Goal: Task Accomplishment & Management: Complete application form

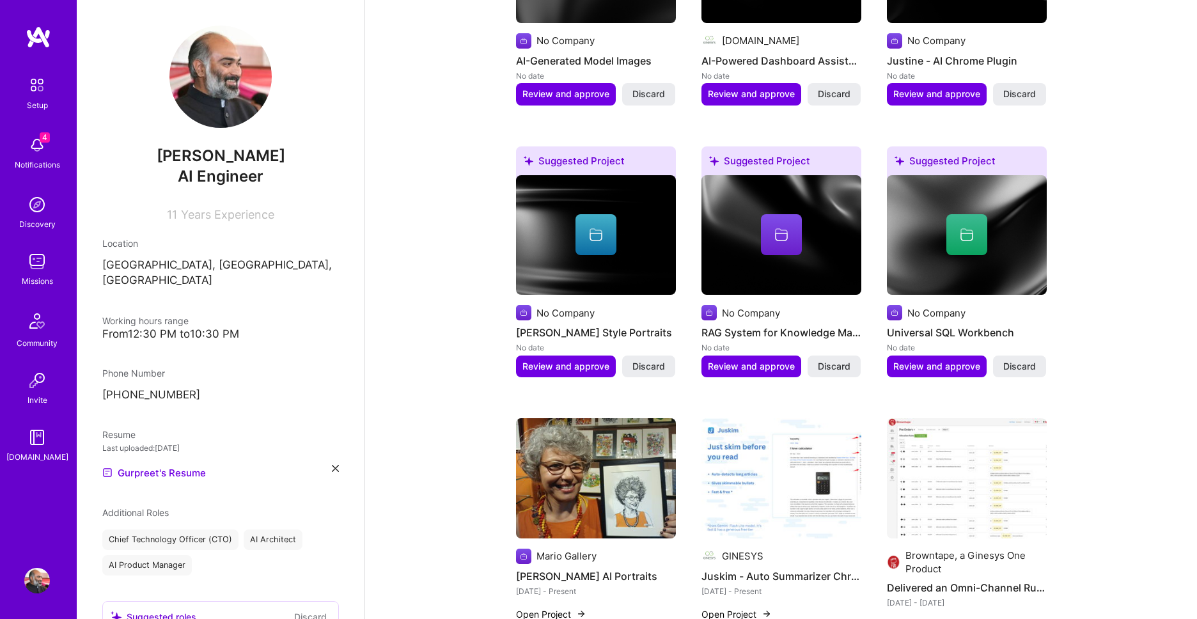
scroll to position [510, 0]
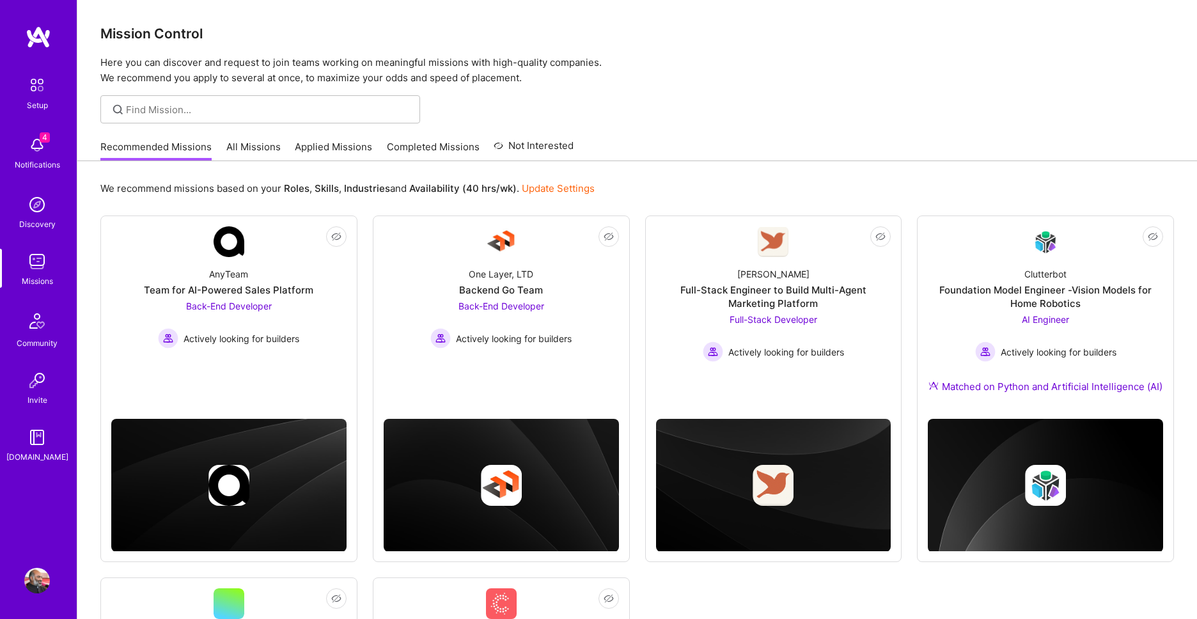
click at [320, 136] on div "Recommended Missions All Missions Applied Missions Completed Missions Not Inter…" at bounding box center [336, 146] width 473 height 27
click at [318, 146] on link "Applied Missions" at bounding box center [333, 150] width 77 height 21
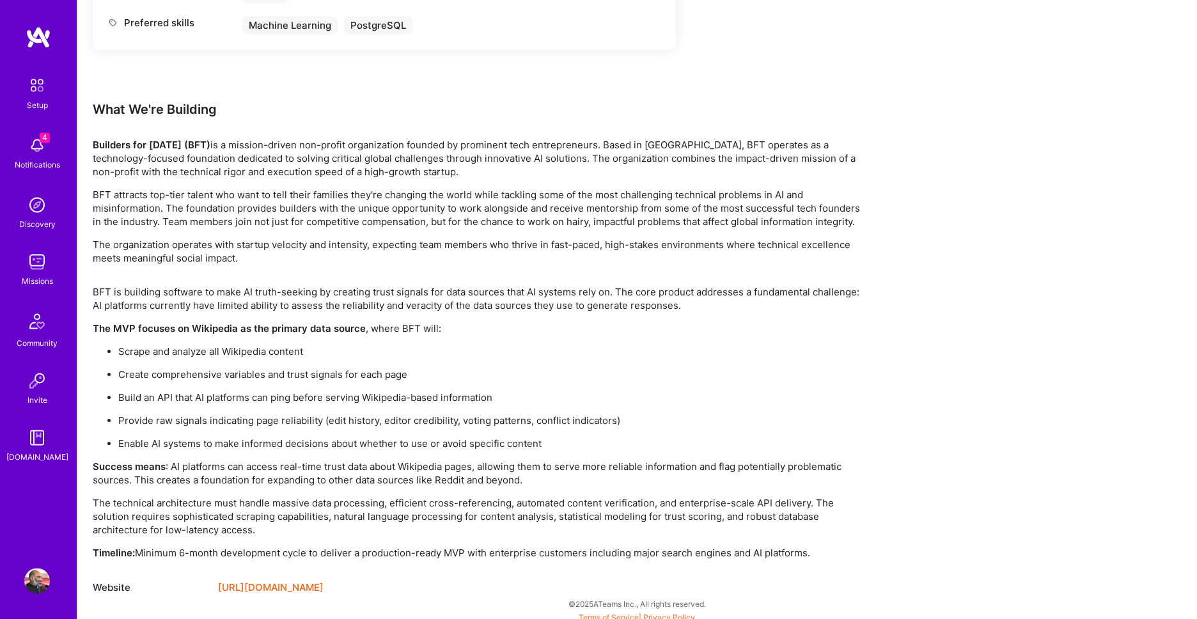
scroll to position [2050, 0]
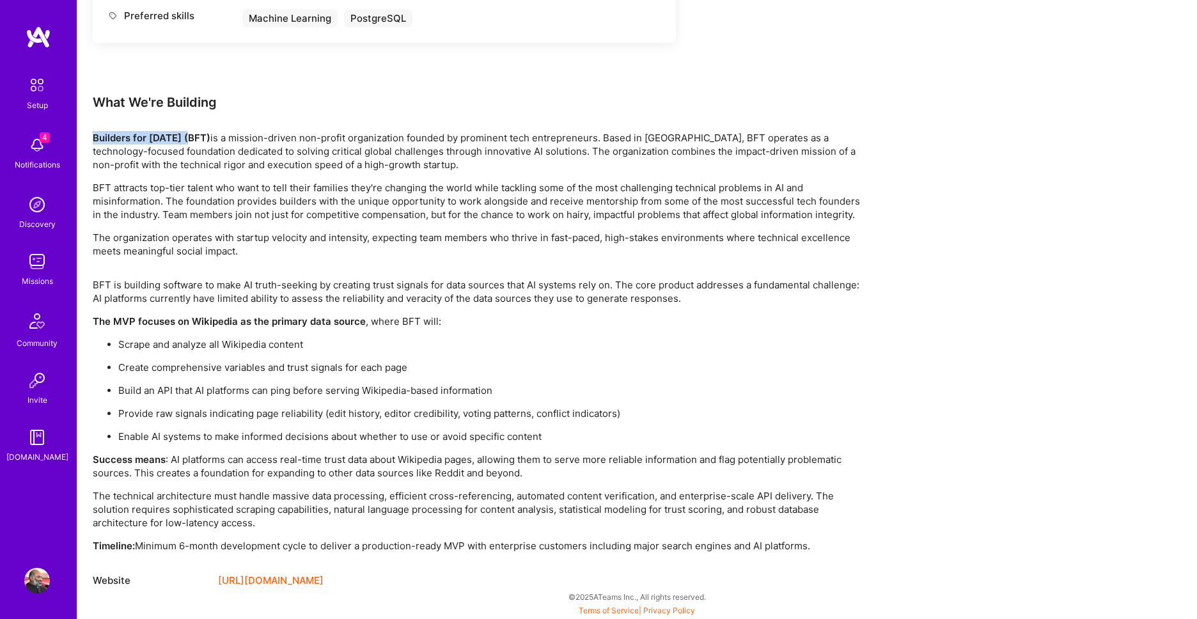
drag, startPoint x: 95, startPoint y: 137, endPoint x: 194, endPoint y: 135, distance: 99.8
click at [194, 135] on strong "Builders for [DATE] (BFT)" at bounding box center [152, 138] width 118 height 12
copy strong "Builders for [DATE]"
drag, startPoint x: 141, startPoint y: 345, endPoint x: 302, endPoint y: 340, distance: 161.9
click at [302, 340] on p "Scrape and analyze all Wikipedia content" at bounding box center [489, 344] width 742 height 13
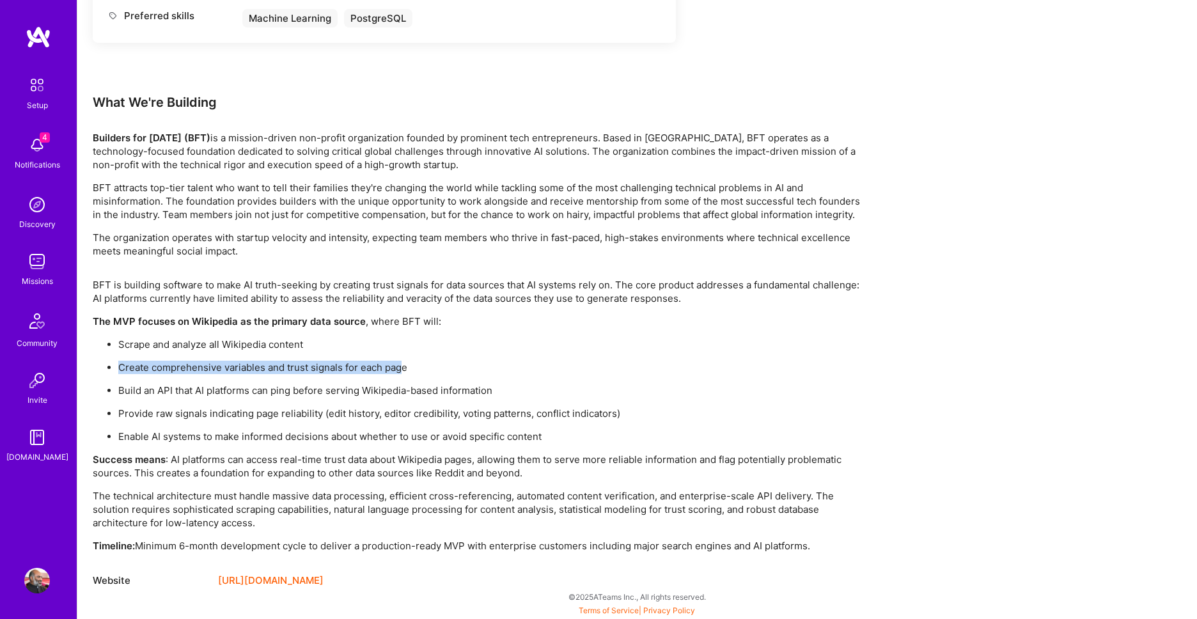
drag, startPoint x: 122, startPoint y: 365, endPoint x: 399, endPoint y: 370, distance: 277.6
click at [399, 370] on p "Create comprehensive variables and trust signals for each page" at bounding box center [489, 367] width 742 height 13
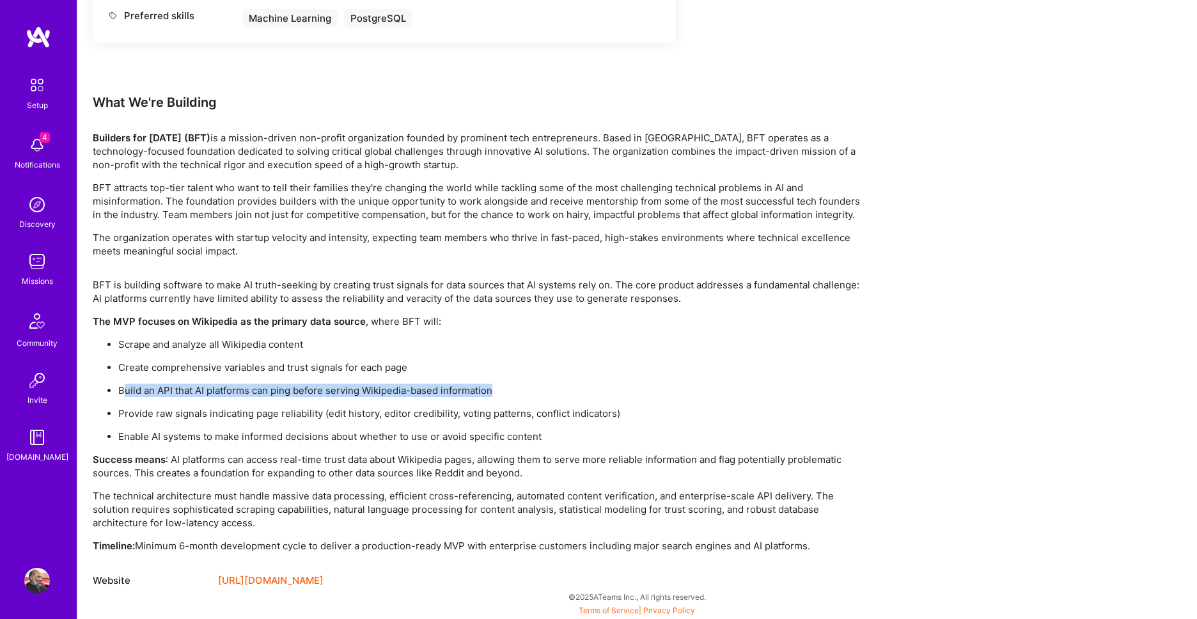
drag, startPoint x: 122, startPoint y: 393, endPoint x: 492, endPoint y: 395, distance: 370.3
click at [492, 395] on p "Build an API that AI platforms can ping before serving Wikipedia-based informat…" at bounding box center [489, 390] width 742 height 13
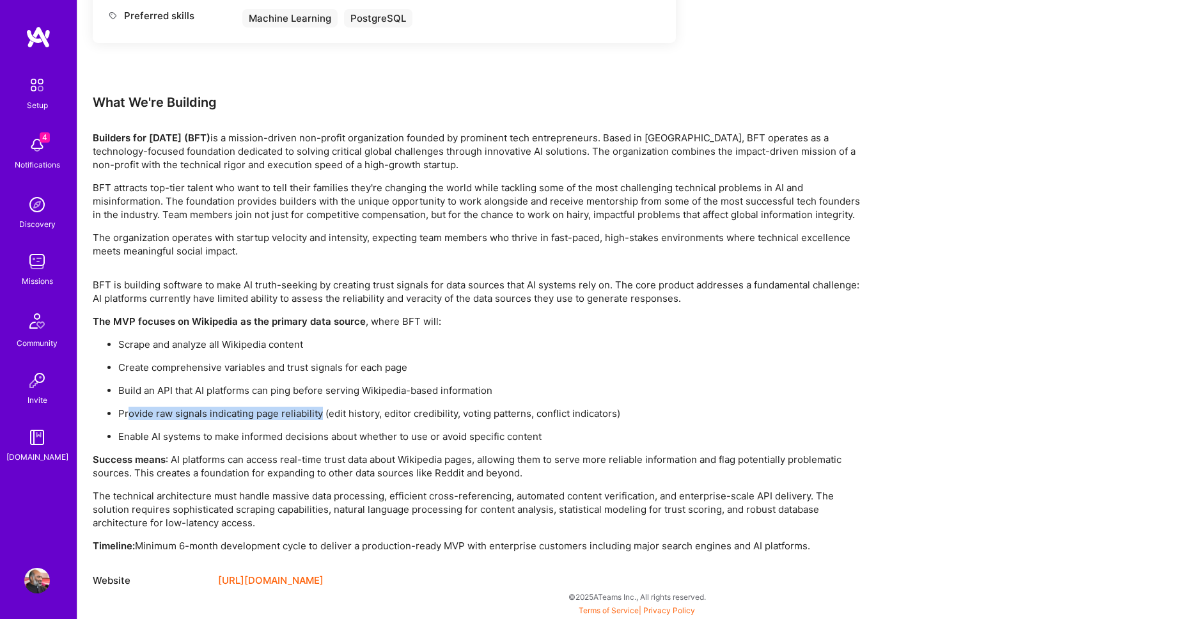
drag, startPoint x: 129, startPoint y: 414, endPoint x: 322, endPoint y: 413, distance: 193.1
click at [322, 413] on p "Provide raw signals indicating page reliability (edit history, editor credibili…" at bounding box center [489, 413] width 742 height 13
drag, startPoint x: 333, startPoint y: 413, endPoint x: 625, endPoint y: 412, distance: 291.6
click at [625, 412] on p "Provide raw signals indicating page reliability (edit history, editor credibili…" at bounding box center [489, 413] width 742 height 13
click at [646, 421] on ul "Scrape and analyze all Wikipedia content Create comprehensive variables and tru…" at bounding box center [476, 391] width 767 height 106
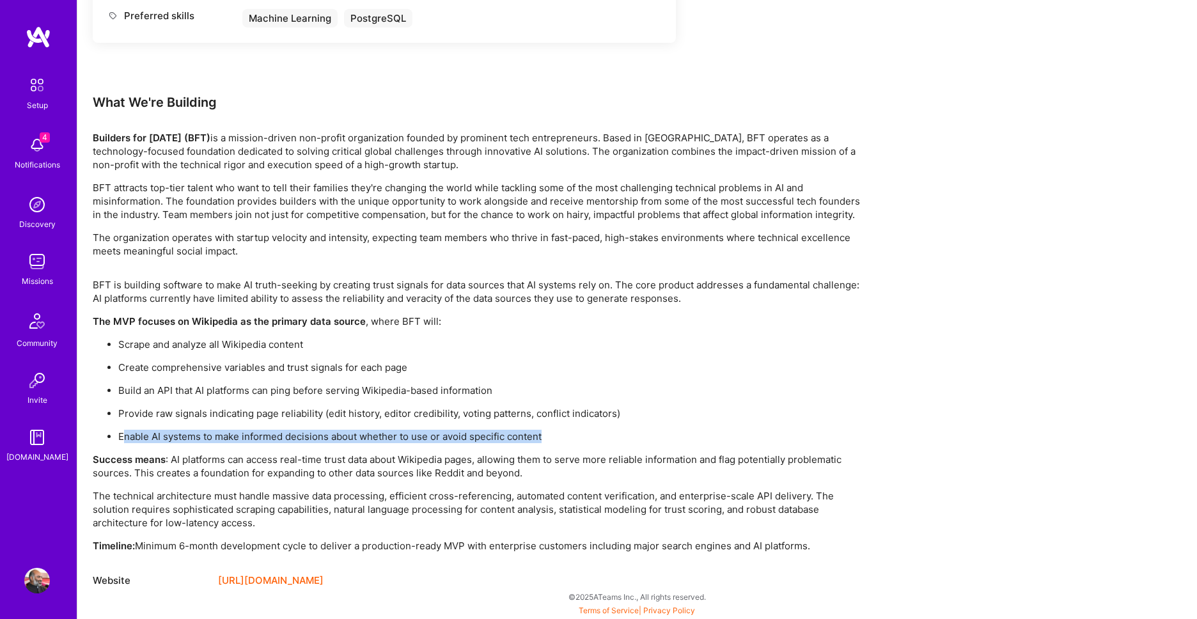
drag, startPoint x: 122, startPoint y: 434, endPoint x: 600, endPoint y: 432, distance: 478.4
click at [600, 432] on p "Enable AI systems to make informed decisions about whether to use or avoid spec…" at bounding box center [489, 436] width 742 height 13
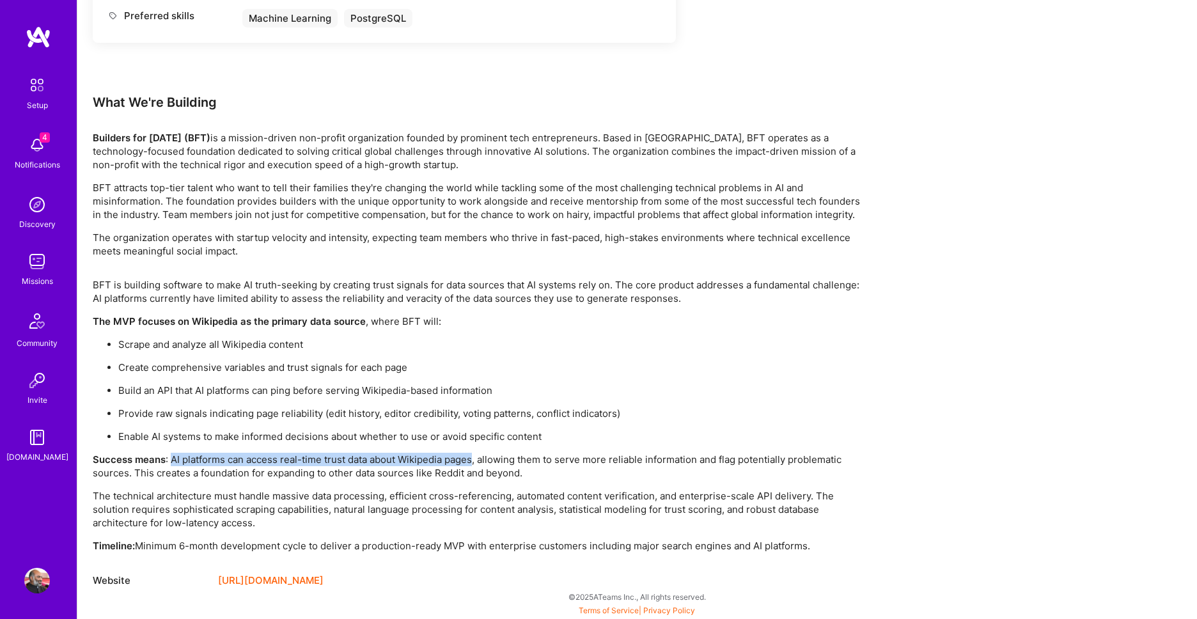
drag, startPoint x: 174, startPoint y: 462, endPoint x: 476, endPoint y: 460, distance: 301.9
click at [476, 460] on p "Success means : AI platforms can access real-time trust data about Wikipedia pa…" at bounding box center [476, 466] width 767 height 27
drag, startPoint x: 488, startPoint y: 459, endPoint x: 774, endPoint y: 471, distance: 286.1
click at [774, 471] on p "Success means : AI platforms can access real-time trust data about Wikipedia pa…" at bounding box center [476, 466] width 767 height 27
drag, startPoint x: 123, startPoint y: 496, endPoint x: 753, endPoint y: 524, distance: 630.6
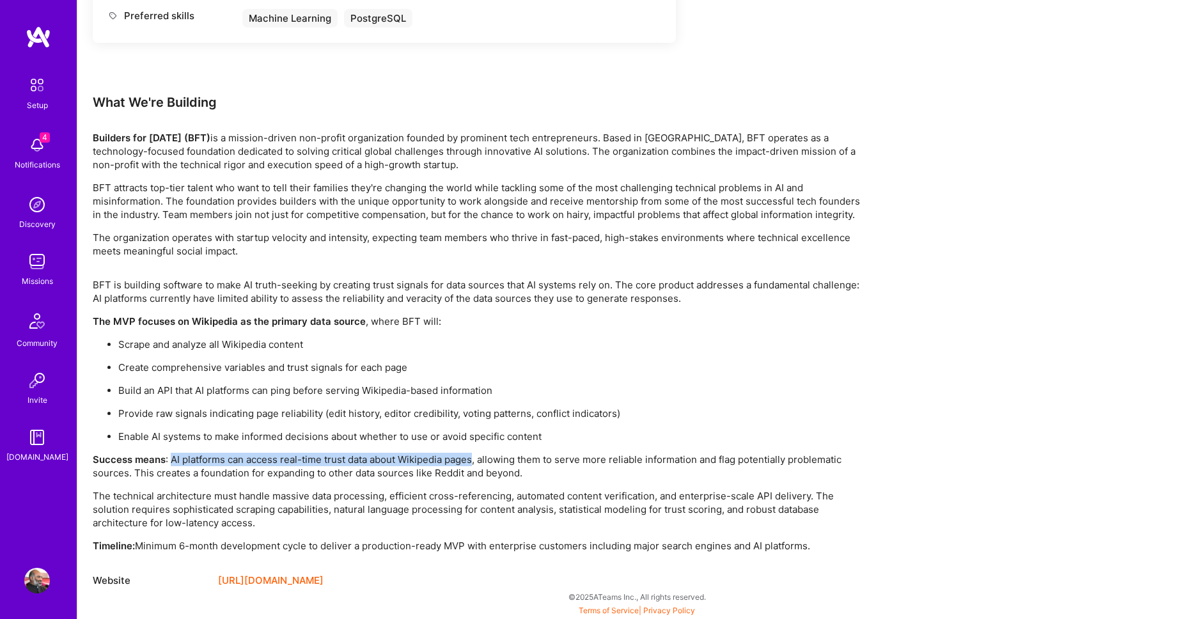
click at [753, 524] on p "The technical architecture must handle massive data processing, efficient cross…" at bounding box center [476, 509] width 767 height 40
click at [850, 377] on ul "Scrape and analyze all Wikipedia content Create comprehensive variables and tru…" at bounding box center [476, 391] width 767 height 106
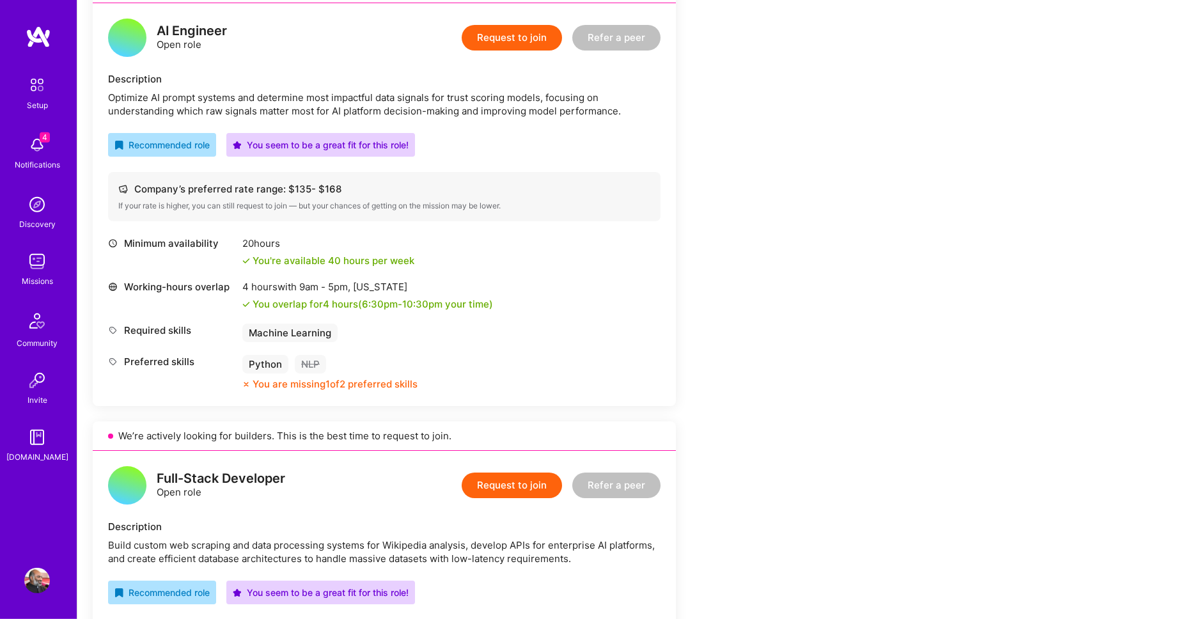
scroll to position [227, 0]
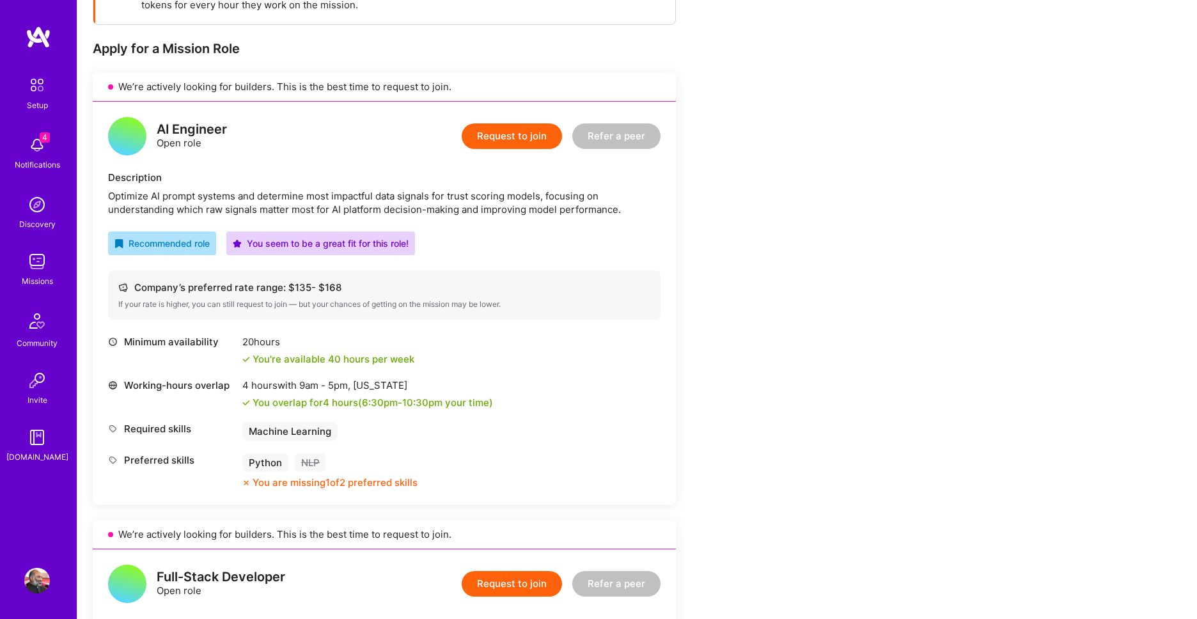
click at [508, 139] on button "Request to join" at bounding box center [512, 136] width 100 height 26
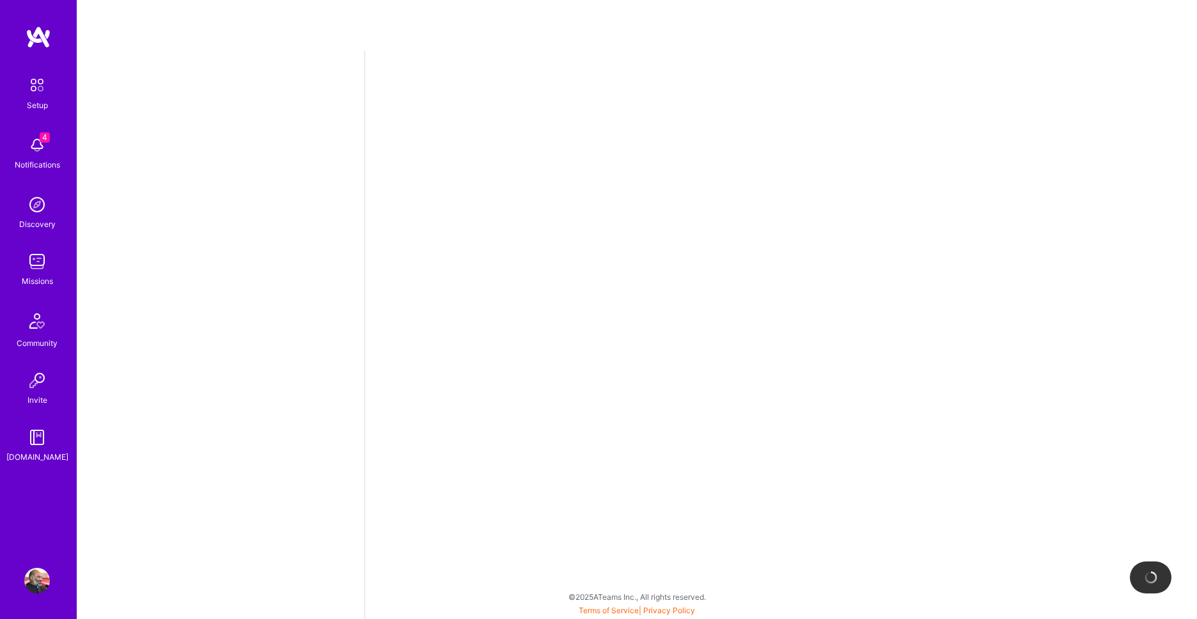
select select "IN"
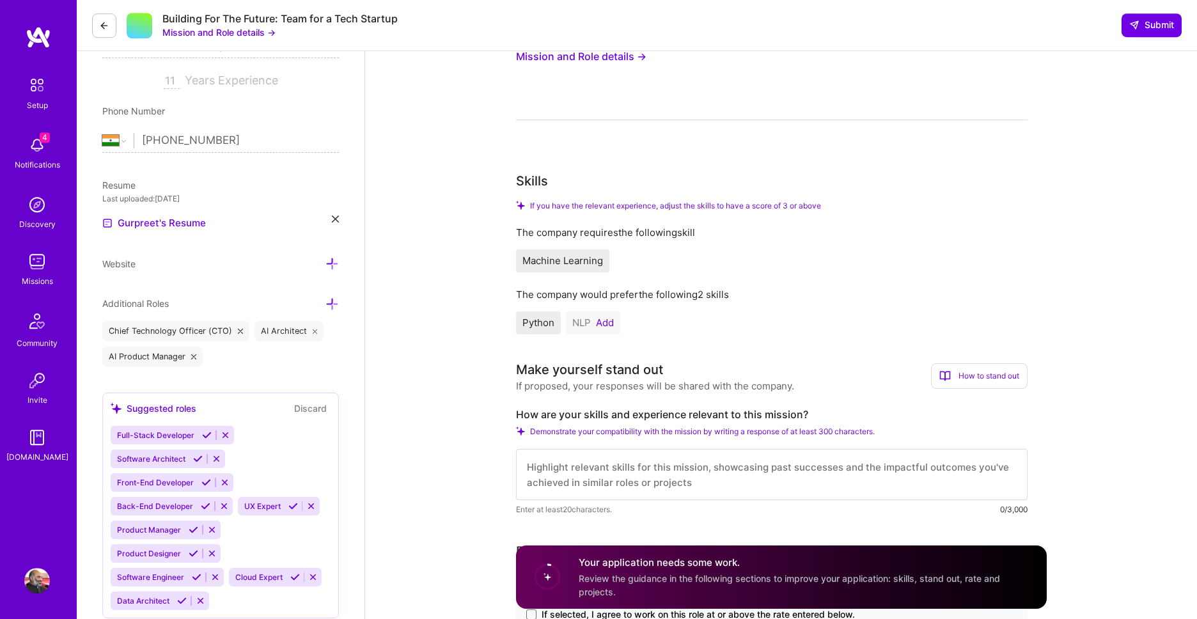
scroll to position [219, 0]
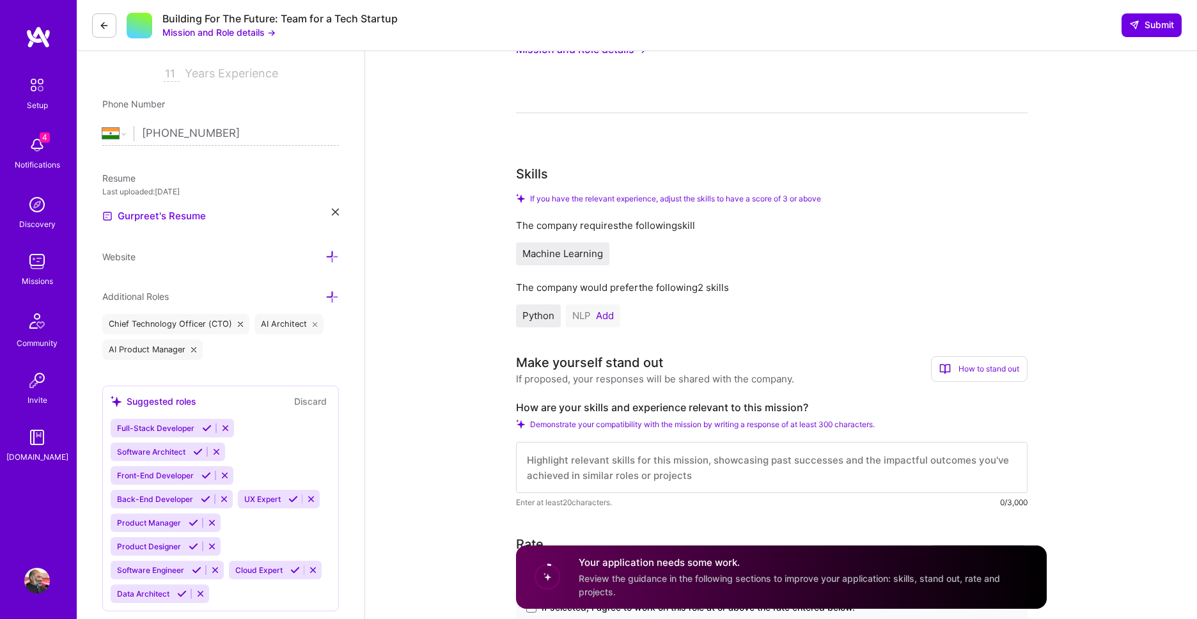
click at [606, 317] on button "Add" at bounding box center [605, 316] width 18 height 10
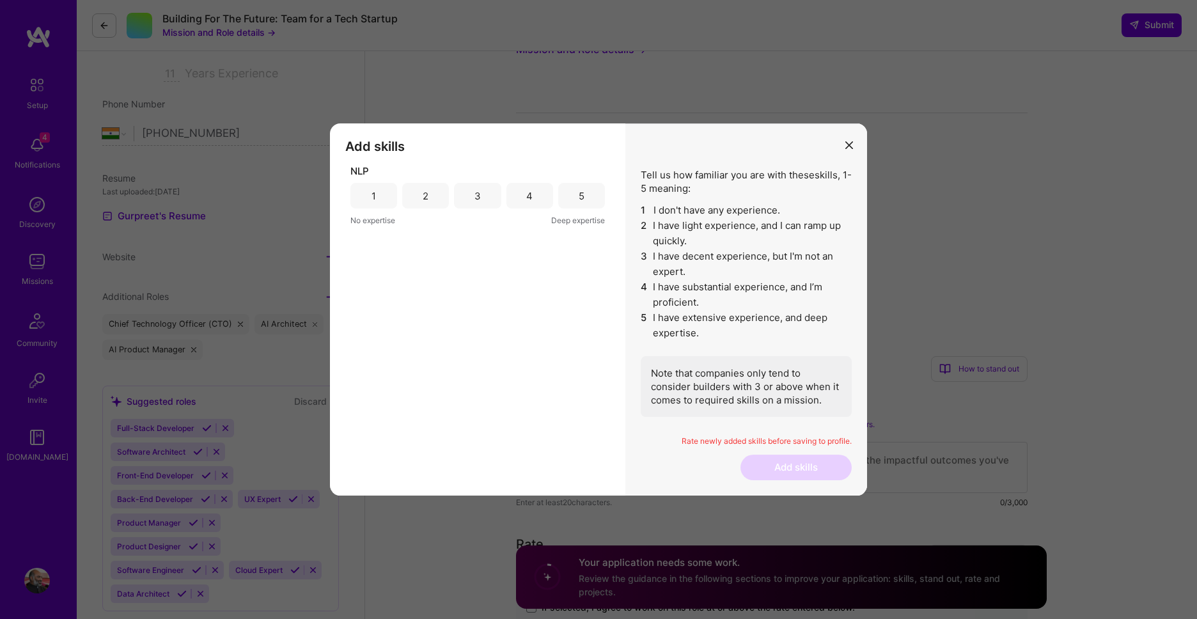
click at [478, 196] on div "3" at bounding box center [478, 195] width 6 height 13
click at [810, 466] on button "Add skills" at bounding box center [796, 468] width 111 height 26
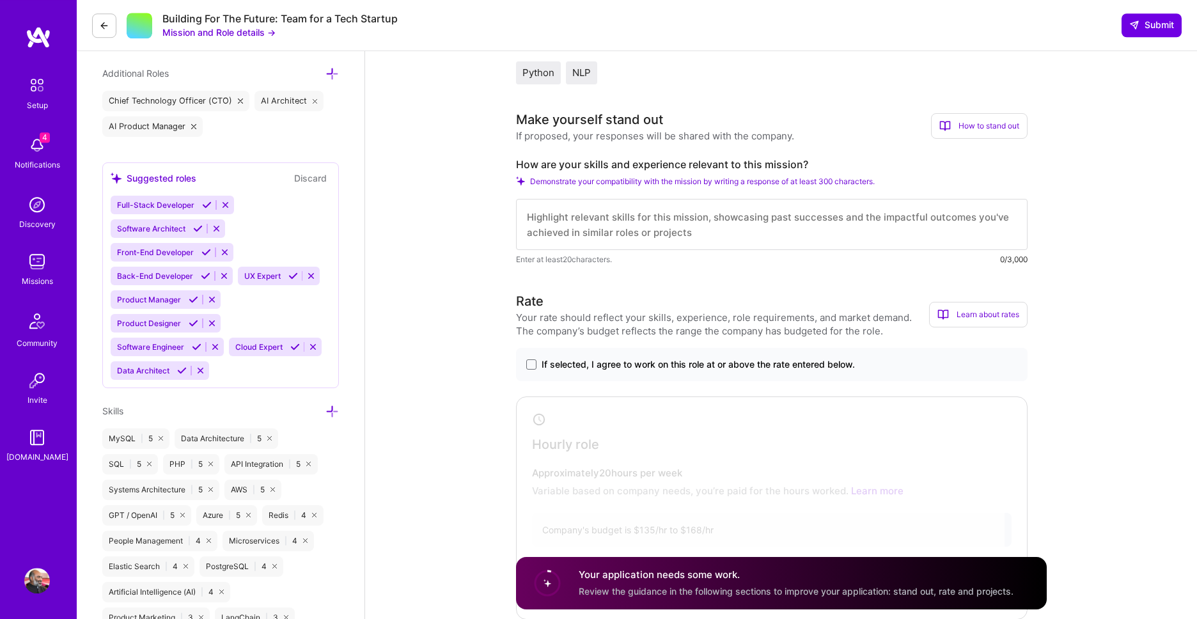
scroll to position [437, 0]
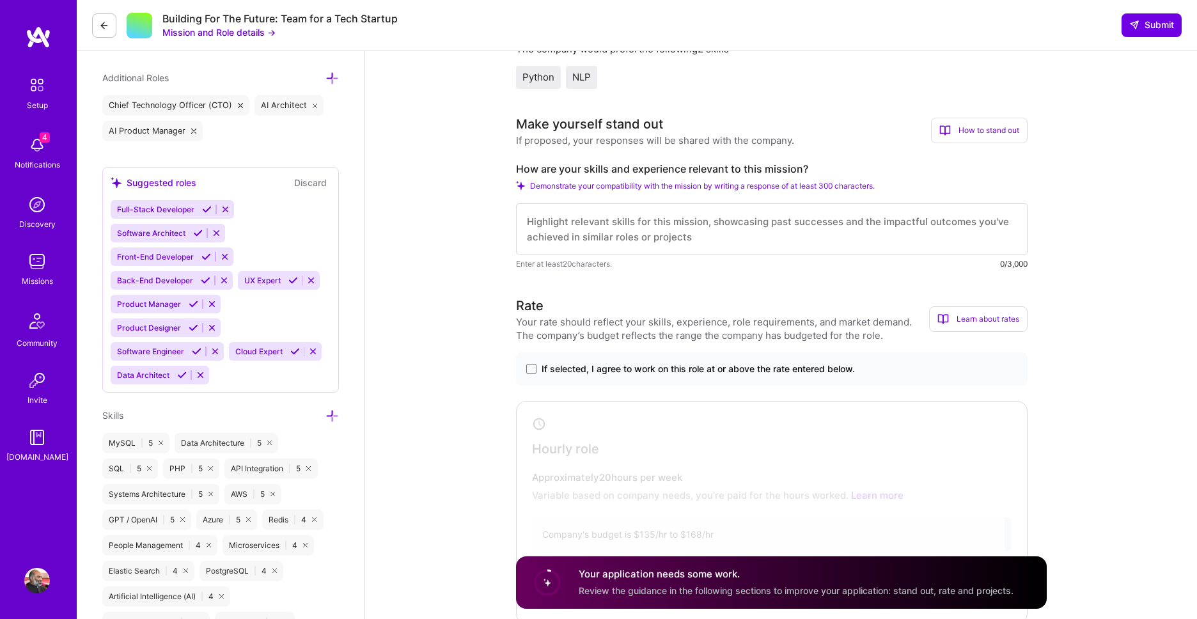
click at [747, 238] on textarea at bounding box center [772, 228] width 512 height 51
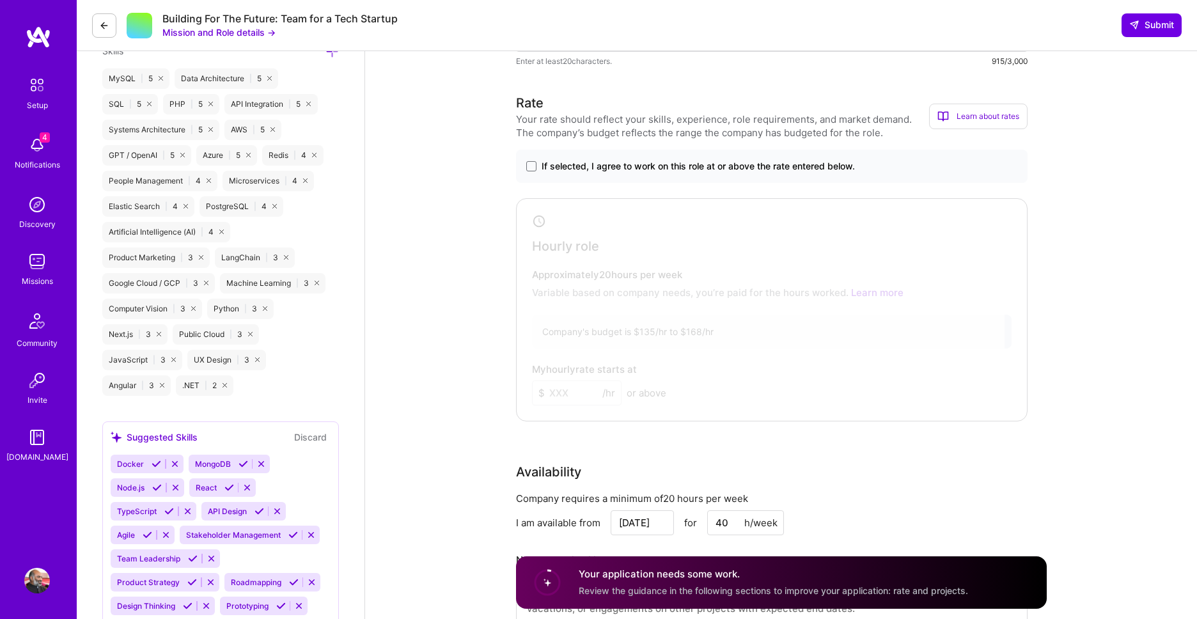
scroll to position [365, 0]
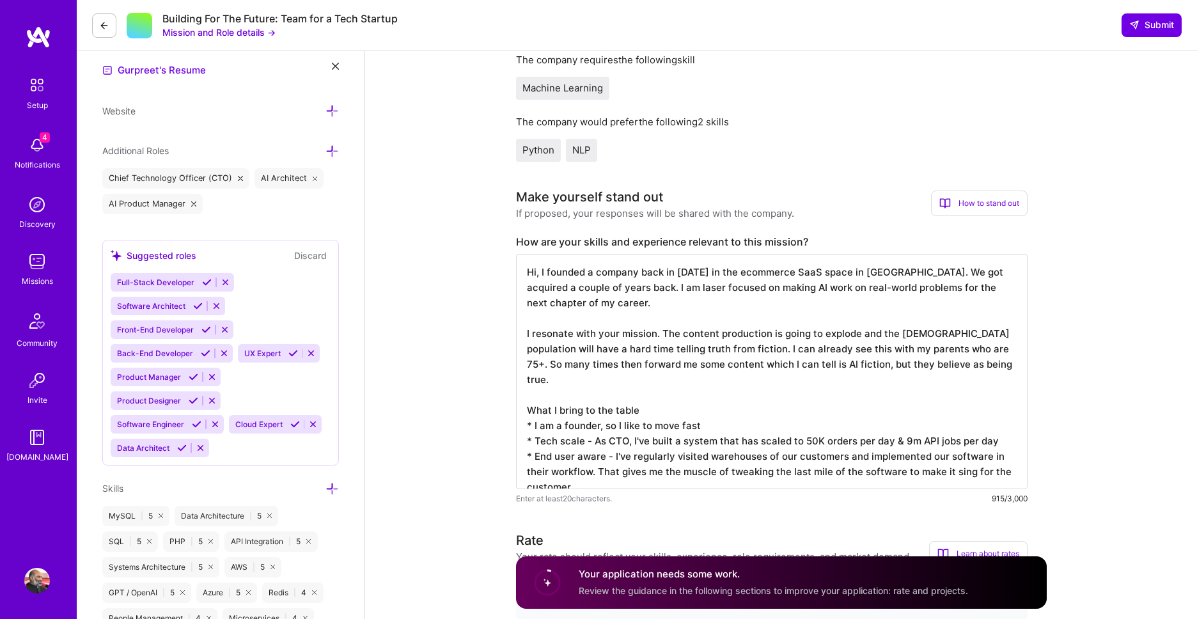
click at [544, 471] on textarea "Hi, I founded a company back in [DATE] in the ecommerce SaaS space in [GEOGRAPH…" at bounding box center [772, 371] width 512 height 235
type textarea "Hi, I founded a company back in [DATE] in the ecommerce SaaS space in [GEOGRAPH…"
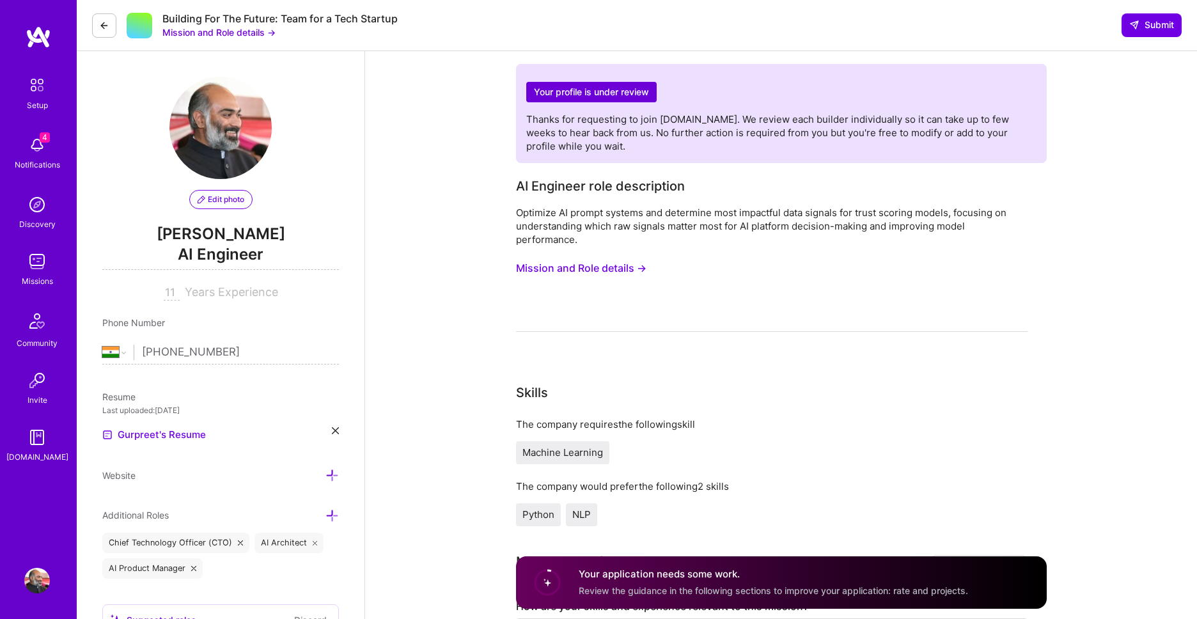
select select "IN"
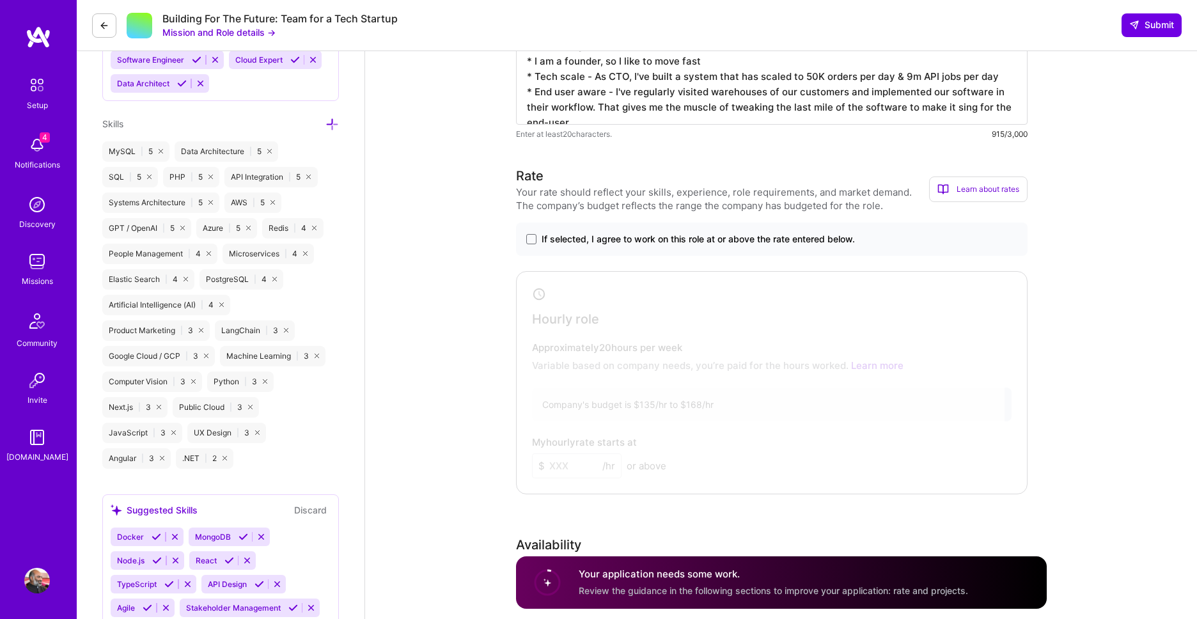
type textarea "Hi, I founded a company back in [DATE] in the ecommerce SaaS space in [GEOGRAPH…"
click at [580, 241] on span "If selected, I agree to work on this role at or above the rate entered below." at bounding box center [698, 239] width 313 height 13
click at [0, 0] on input "If selected, I agree to work on this role at or above the rate entered below." at bounding box center [0, 0] width 0 height 0
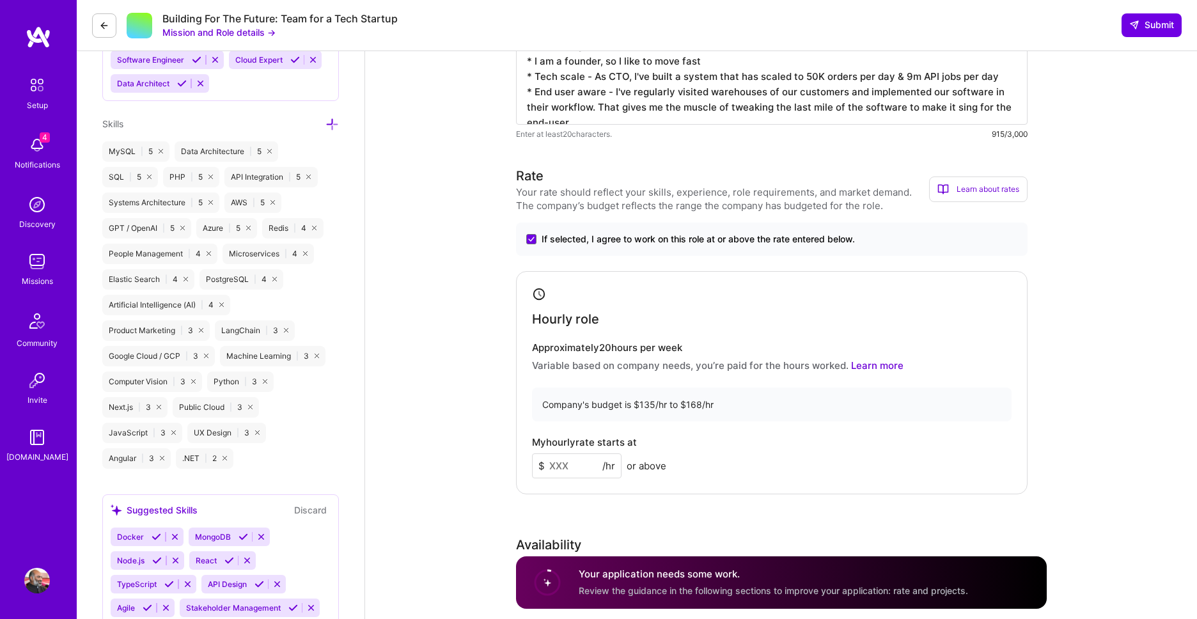
click at [574, 471] on input at bounding box center [577, 465] width 90 height 25
type input "100"
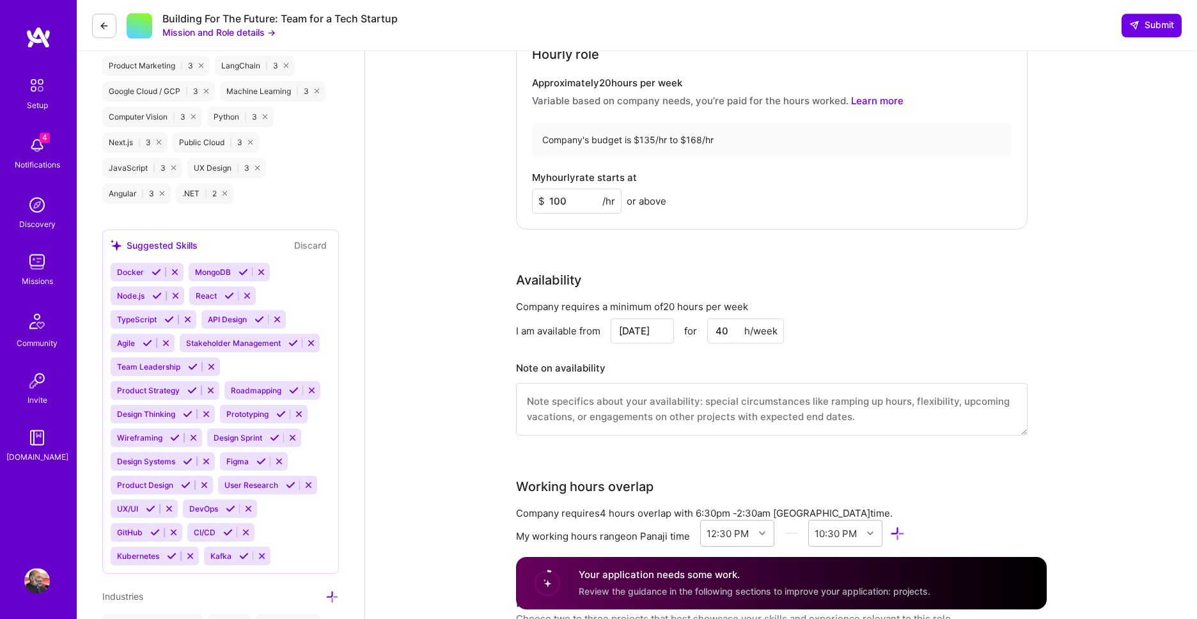
scroll to position [1021, 0]
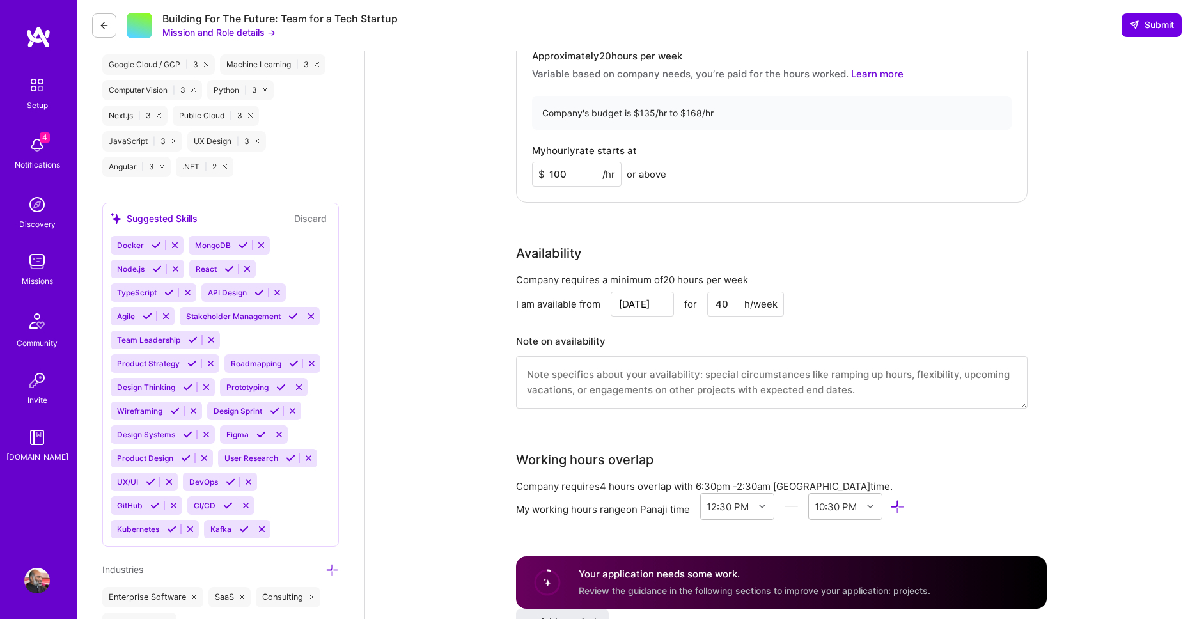
click at [648, 301] on input "Sep 11" at bounding box center [642, 304] width 63 height 25
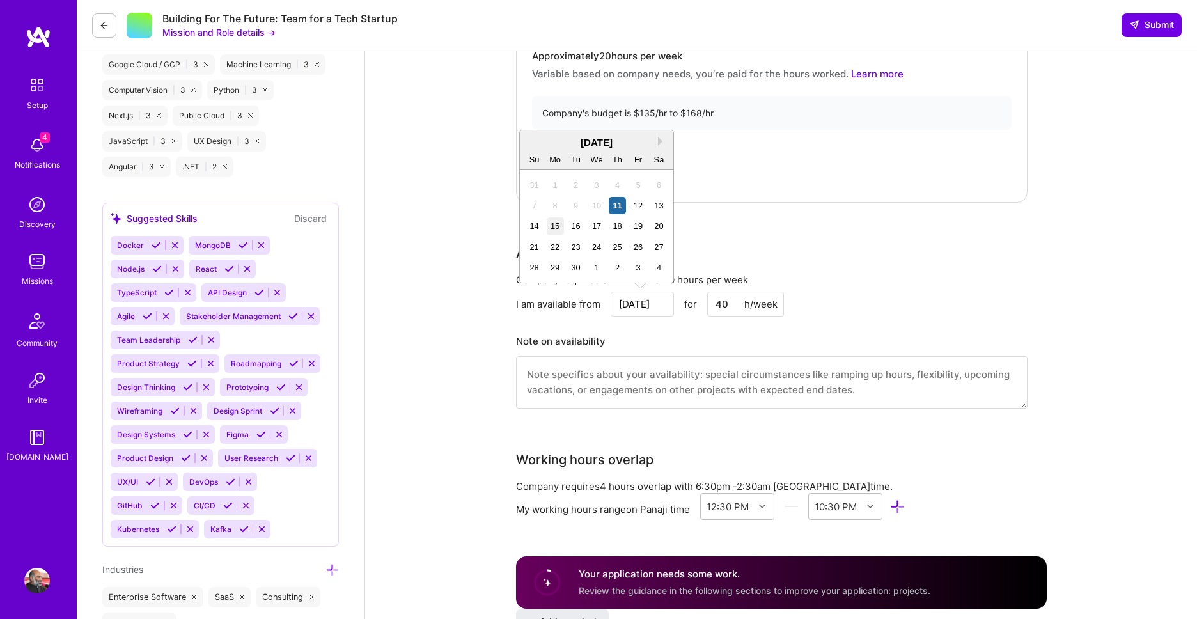
click at [555, 223] on div "15" at bounding box center [555, 225] width 17 height 17
type input "Sep 15"
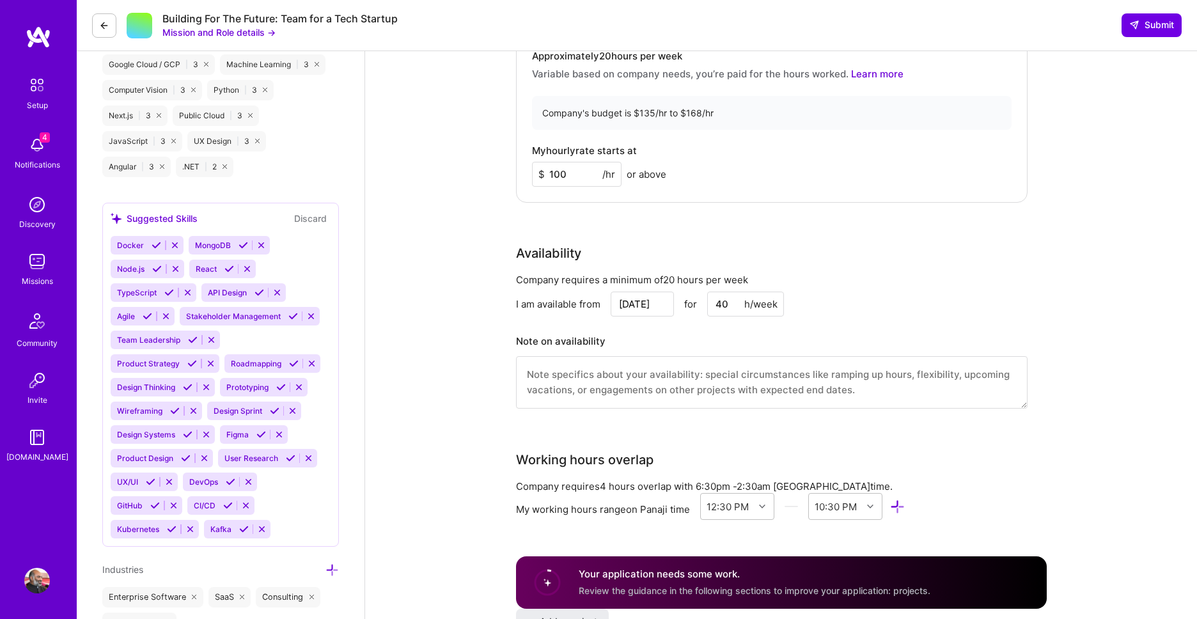
click at [1036, 214] on div "Rate Your rate should reflect your skills, experience, role requirements, and m…" at bounding box center [781, 150] width 531 height 551
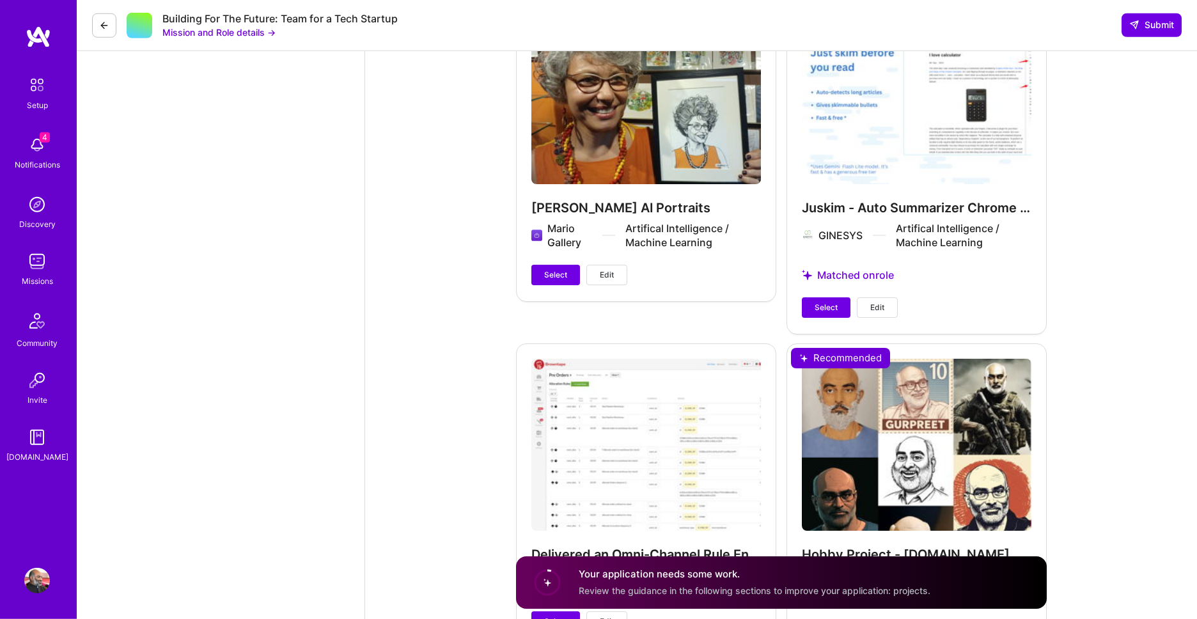
scroll to position [2698, 0]
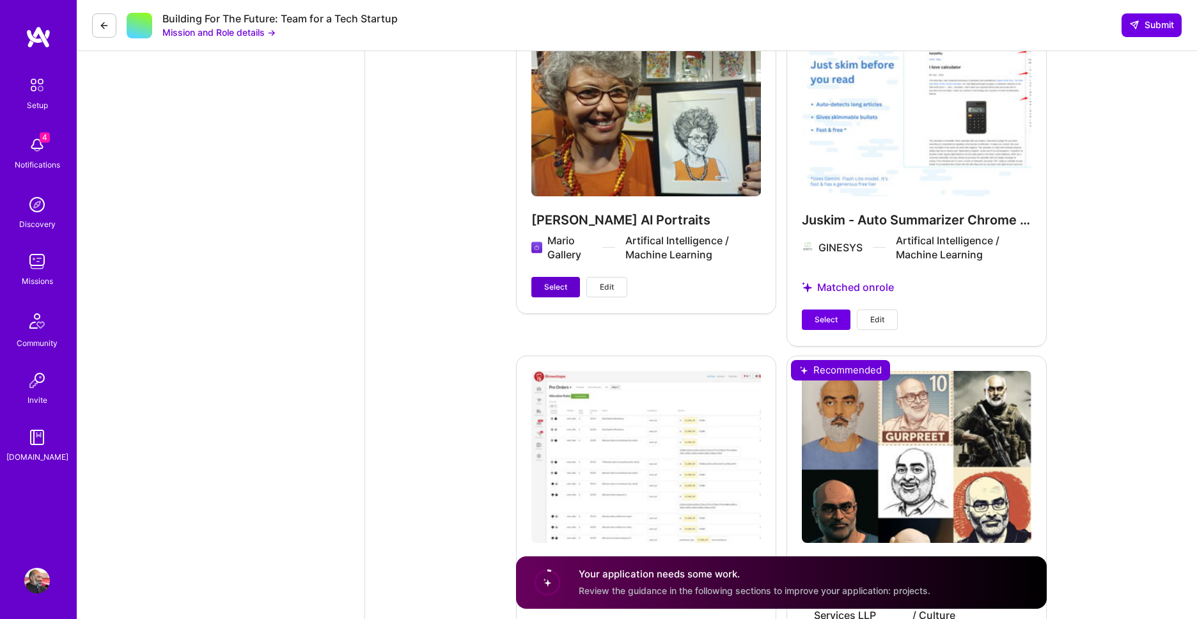
click at [556, 293] on span "Select" at bounding box center [555, 287] width 23 height 12
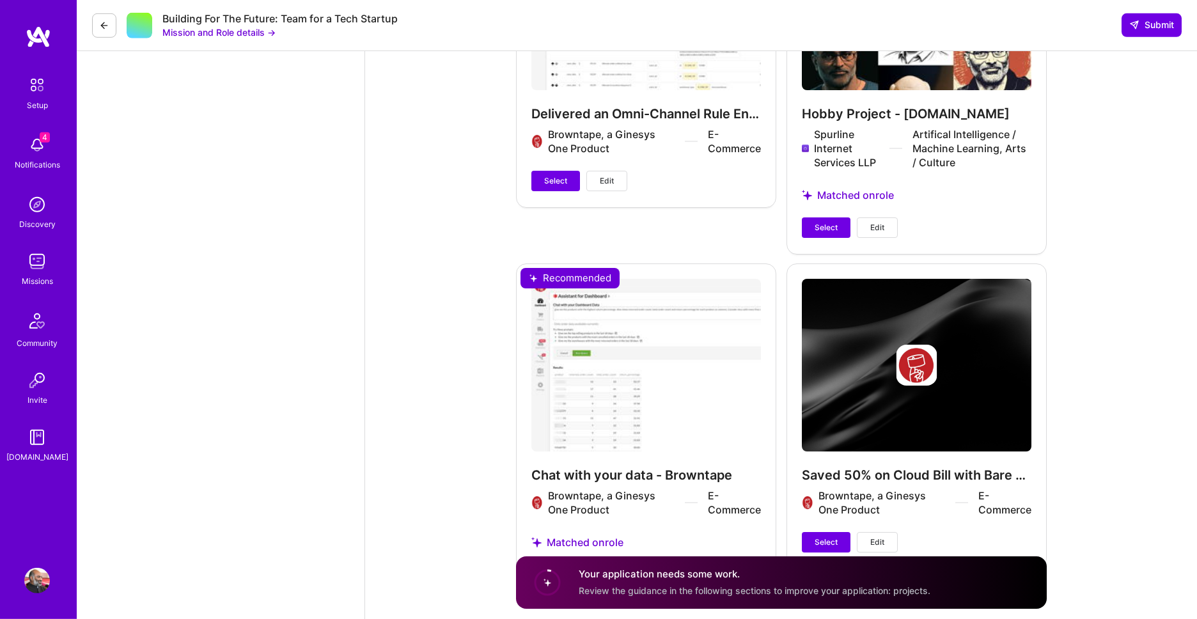
scroll to position [3213, 0]
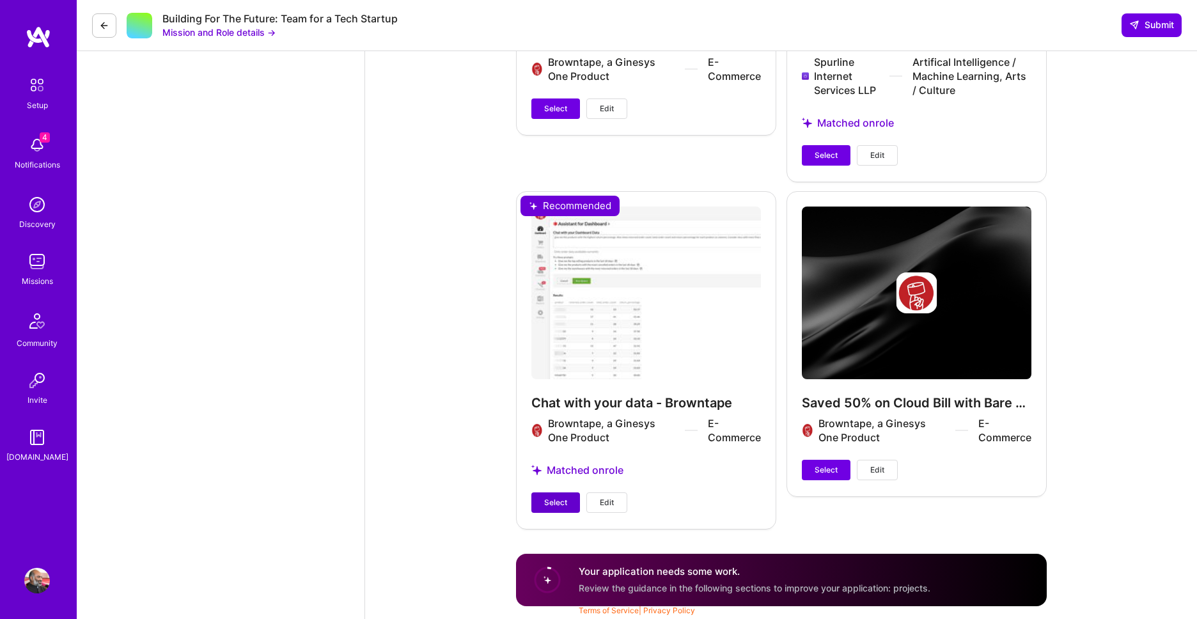
click at [558, 502] on span "Select" at bounding box center [555, 503] width 23 height 12
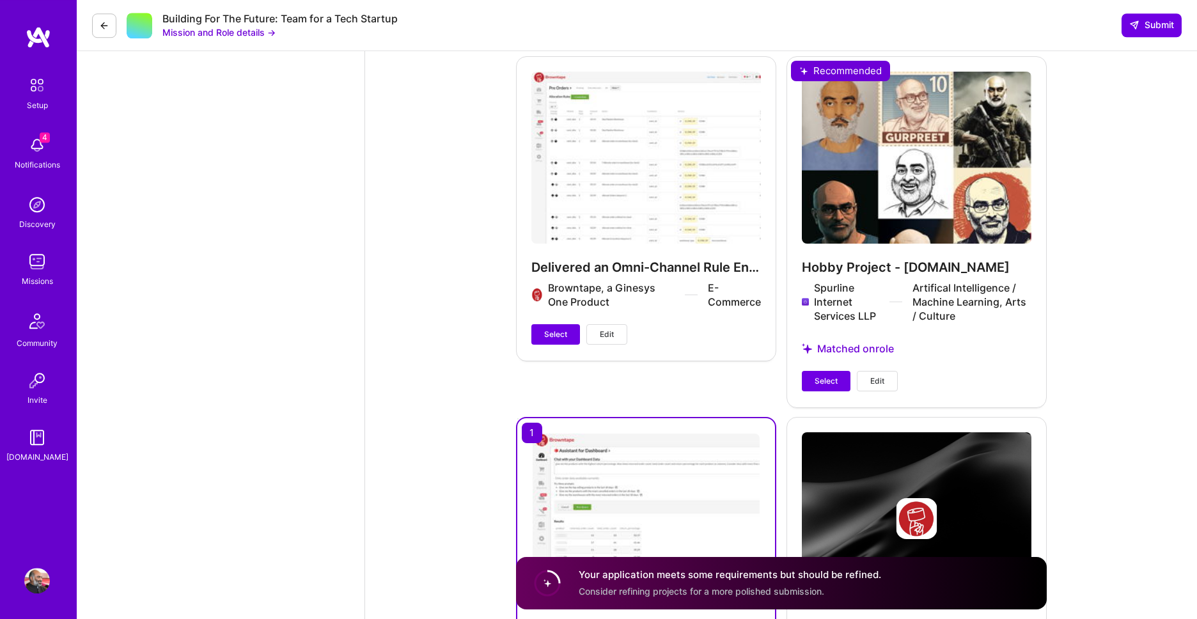
scroll to position [2995, 0]
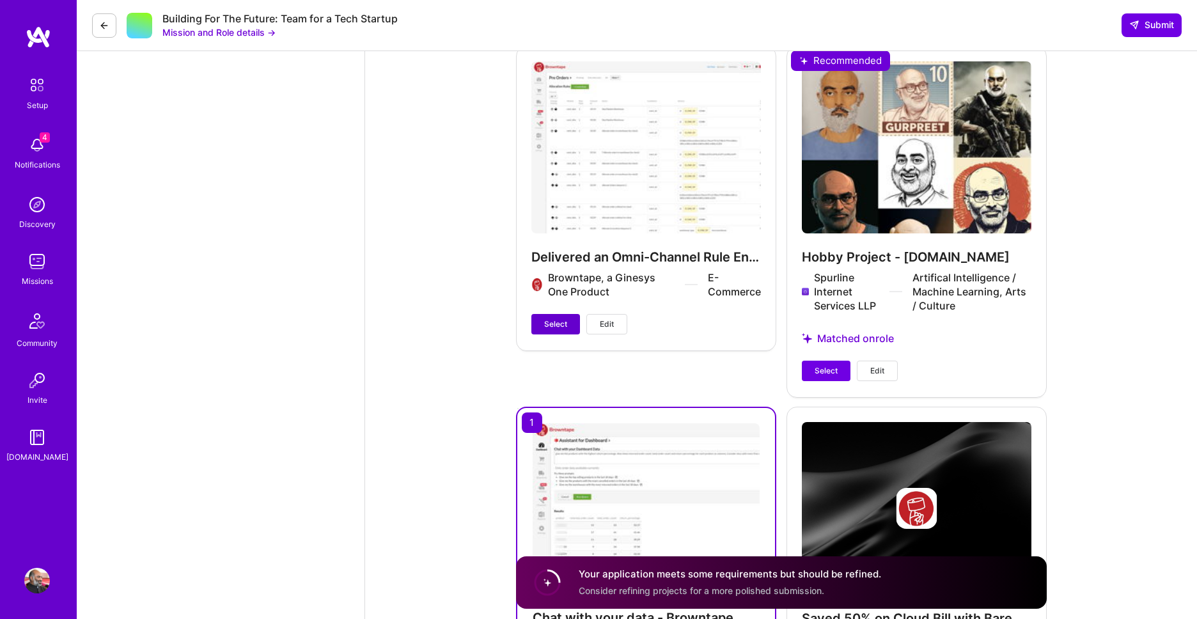
click at [562, 326] on span "Select" at bounding box center [555, 324] width 23 height 12
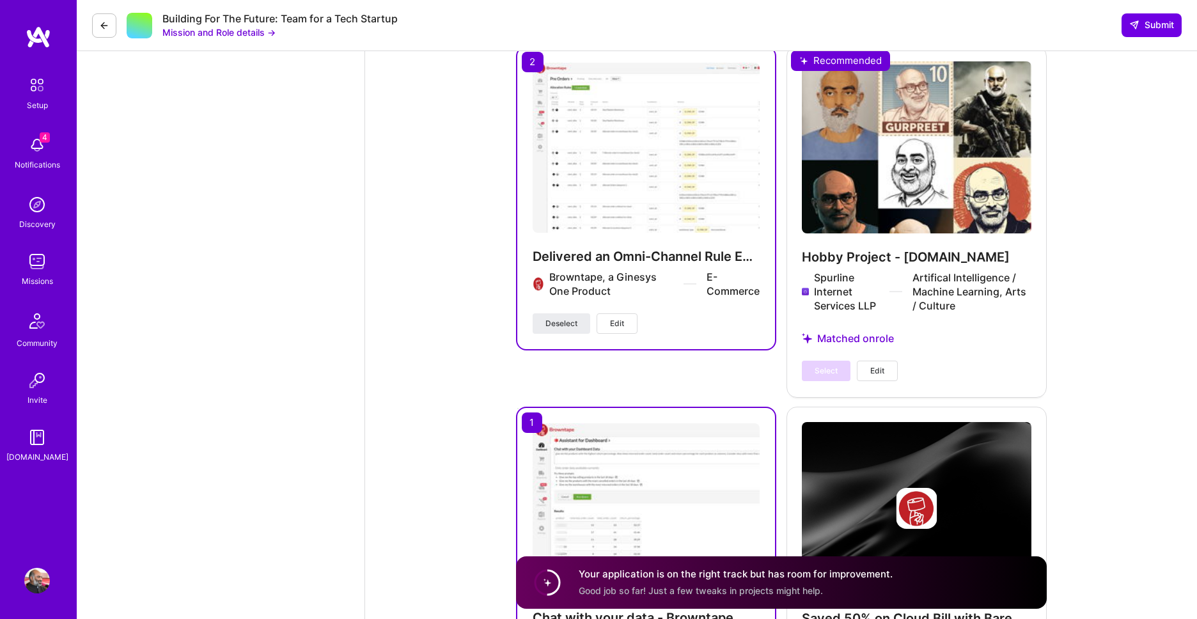
scroll to position [3214, 0]
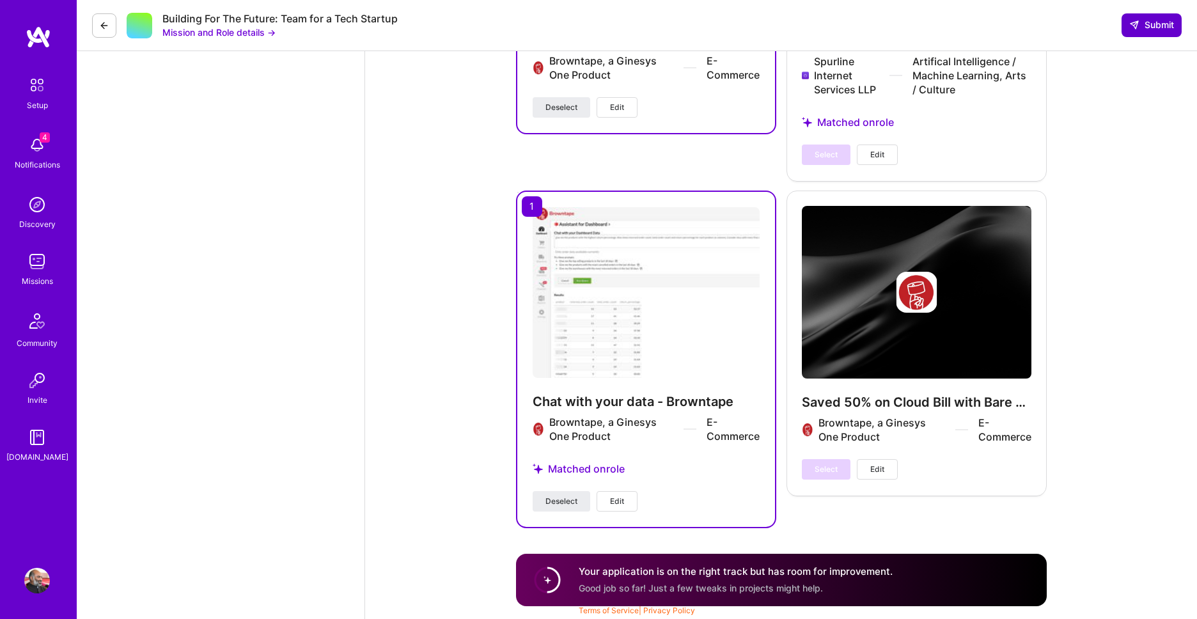
click at [1145, 31] on span "Submit" at bounding box center [1151, 25] width 45 height 13
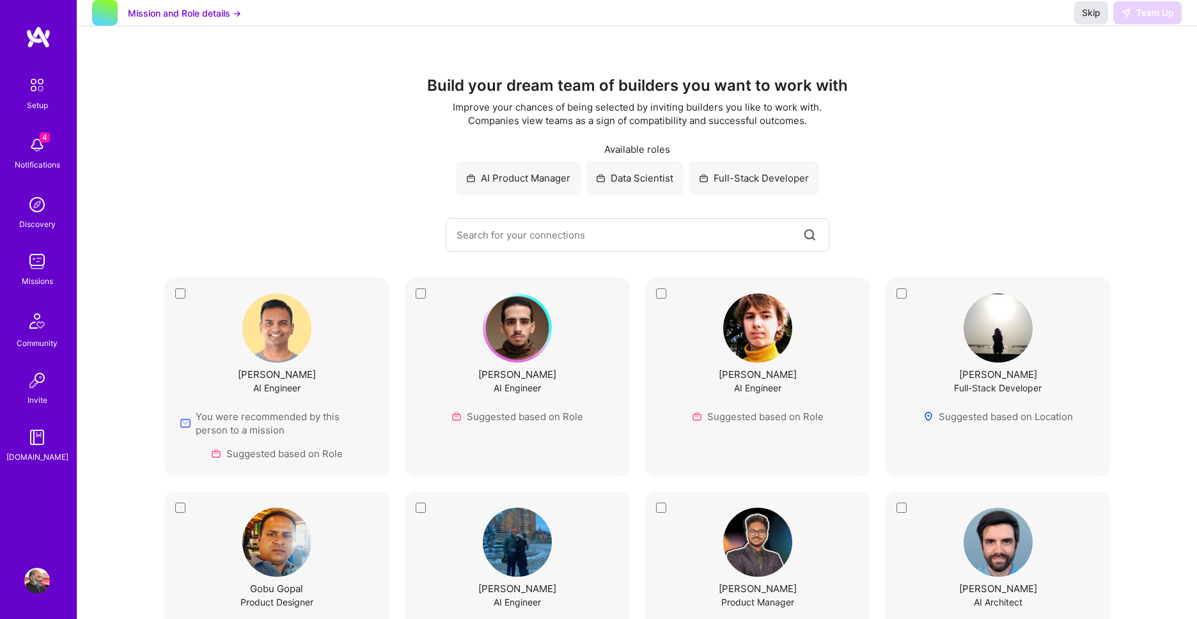
click at [1096, 19] on span "Skip" at bounding box center [1091, 12] width 19 height 13
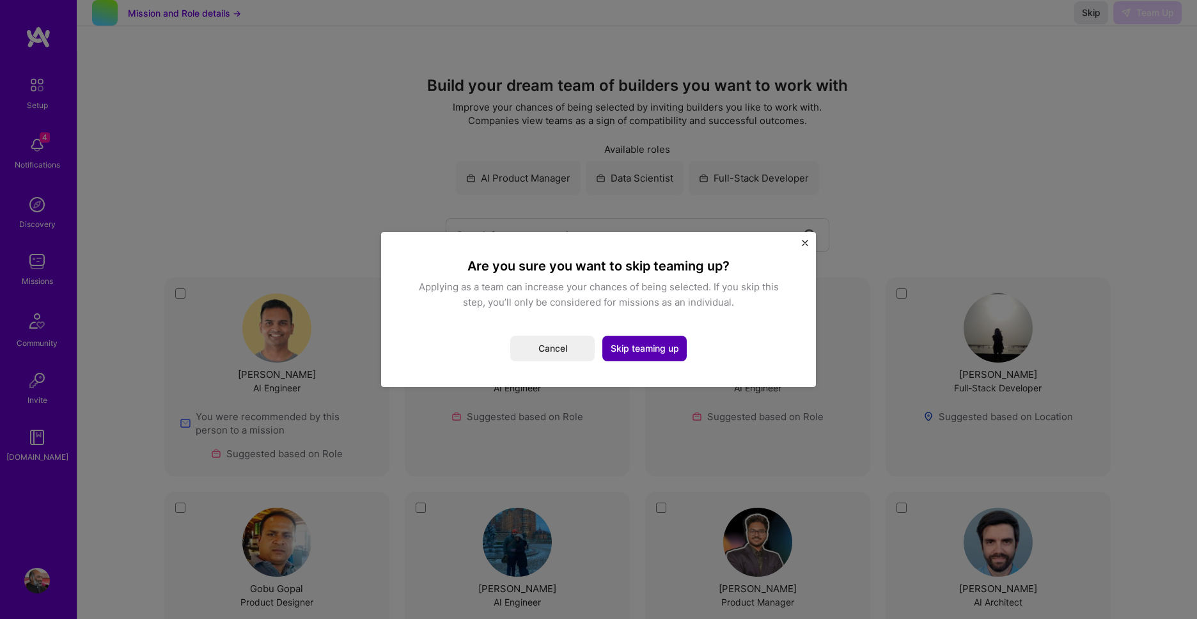
click at [668, 354] on button "Skip teaming up" at bounding box center [644, 349] width 84 height 26
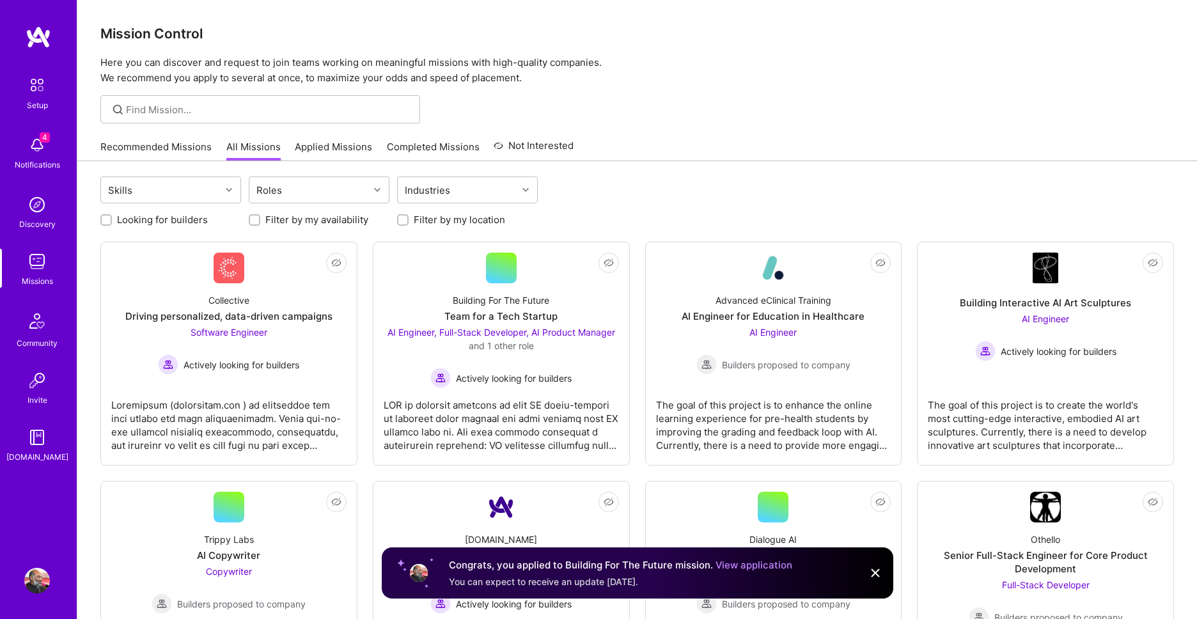
click at [363, 145] on link "Applied Missions" at bounding box center [333, 150] width 77 height 21
